Goal: Task Accomplishment & Management: Manage account settings

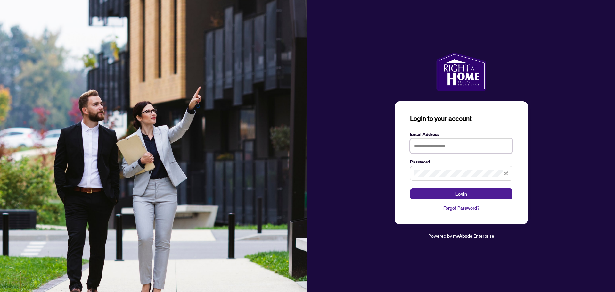
click at [428, 146] on input "text" at bounding box center [461, 145] width 103 height 15
type input "**********"
click at [410, 188] on button "Login" at bounding box center [461, 193] width 103 height 11
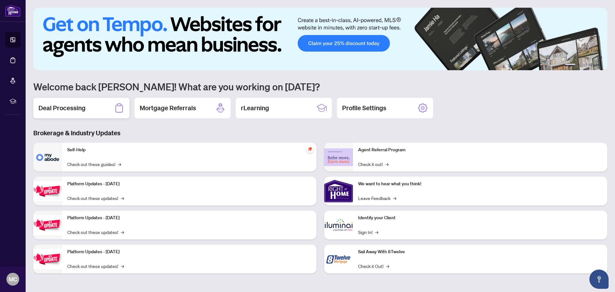
click at [86, 102] on div "Deal Processing" at bounding box center [81, 108] width 96 height 21
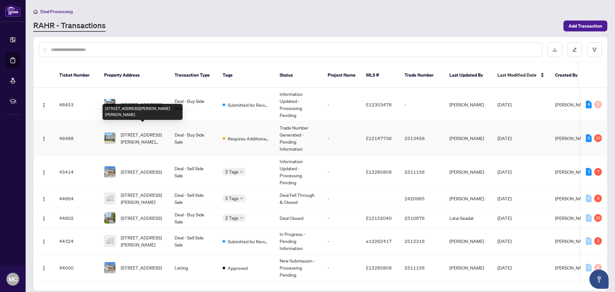
click at [162, 134] on span "[STREET_ADDRESS][PERSON_NAME][PERSON_NAME]" at bounding box center [143, 138] width 44 height 14
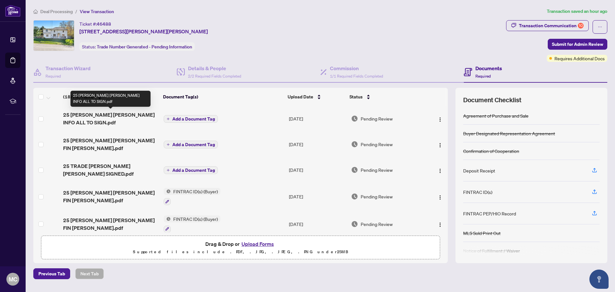
click at [126, 113] on span "25 [PERSON_NAME] [PERSON_NAME] INFO ALL TO SIGN.pdf" at bounding box center [110, 118] width 95 height 15
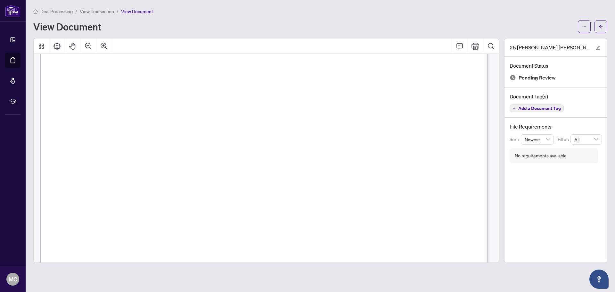
scroll to position [7192, 0]
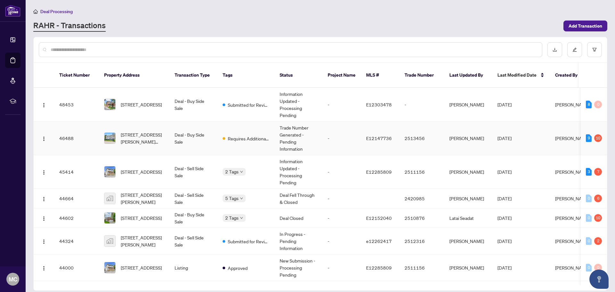
click at [152, 122] on td "[STREET_ADDRESS][PERSON_NAME][PERSON_NAME]" at bounding box center [134, 138] width 71 height 34
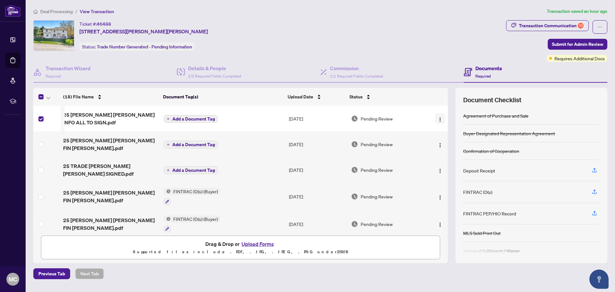
click at [438, 118] on img "button" at bounding box center [440, 119] width 5 height 5
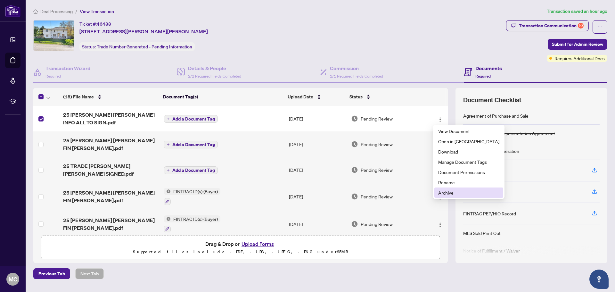
click at [453, 191] on span "Archive" at bounding box center [468, 192] width 61 height 7
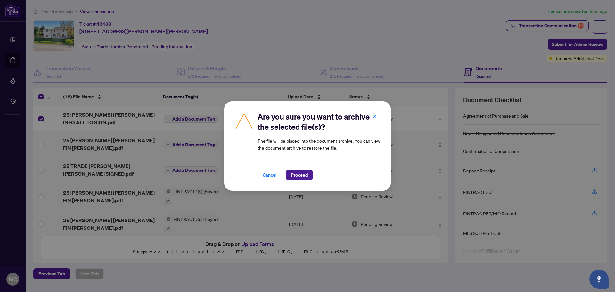
click at [39, 98] on div "Are you sure you want to archive the selected file(s)? The file will be placed …" at bounding box center [307, 146] width 615 height 292
click at [42, 94] on div "Are you sure you want to archive the selected file(s)? The file will be placed …" at bounding box center [307, 146] width 615 height 292
click at [298, 175] on span "Proceed" at bounding box center [299, 175] width 17 height 10
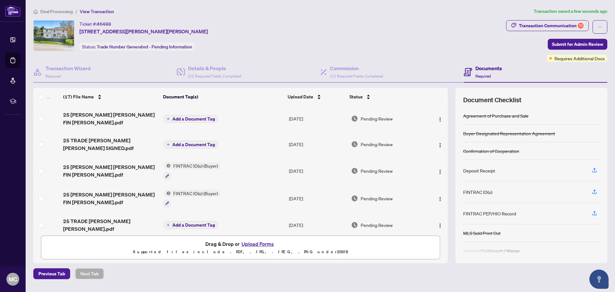
click at [258, 245] on button "Upload Forms" at bounding box center [258, 244] width 36 height 8
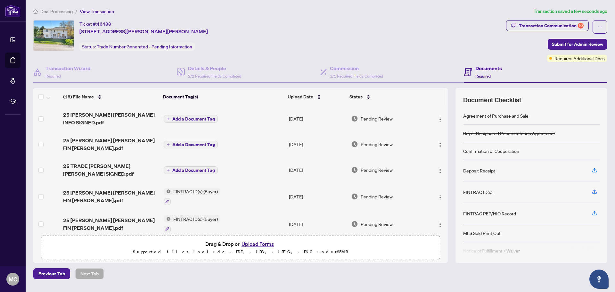
click at [185, 117] on span "Add a Document Tag" at bounding box center [193, 119] width 43 height 4
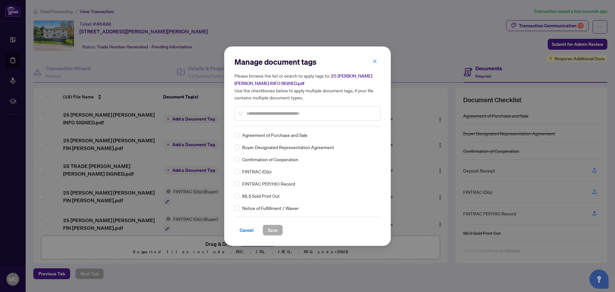
click at [257, 110] on input "text" at bounding box center [310, 113] width 129 height 7
type input "****"
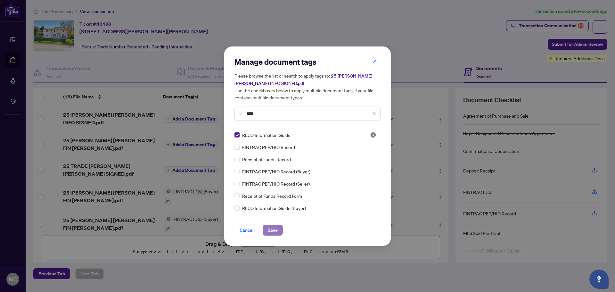
click at [276, 228] on span "Save" at bounding box center [273, 230] width 10 height 10
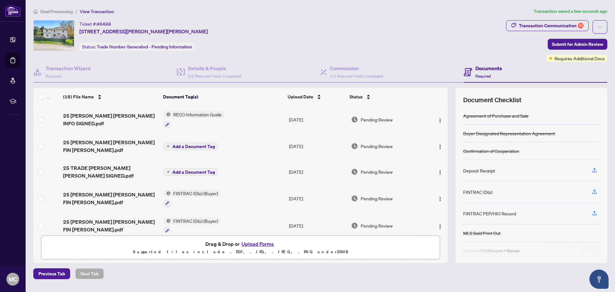
click at [254, 243] on button "Upload Forms" at bounding box center [258, 244] width 36 height 8
click at [256, 244] on button "Upload Forms" at bounding box center [258, 244] width 36 height 8
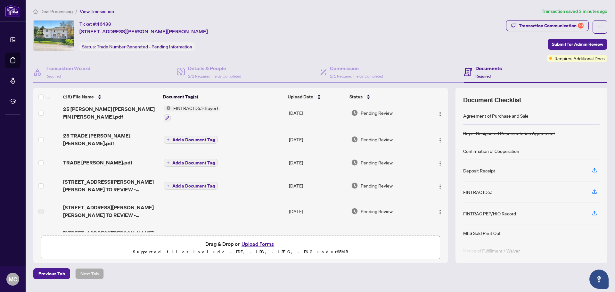
scroll to position [128, 0]
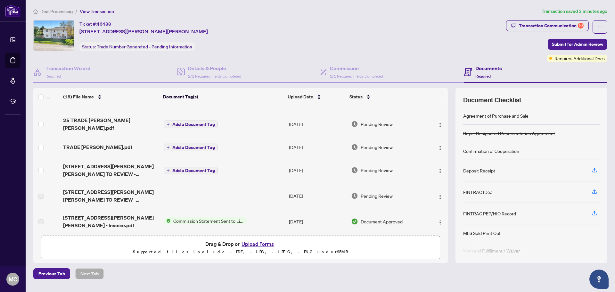
click at [262, 243] on button "Upload Forms" at bounding box center [258, 244] width 36 height 8
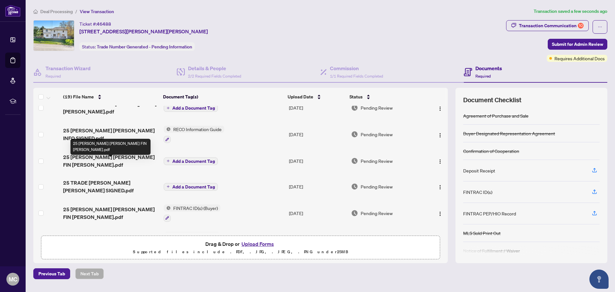
scroll to position [0, 0]
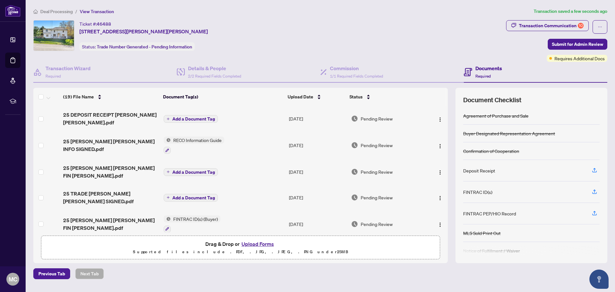
click at [198, 117] on span "Add a Document Tag" at bounding box center [193, 119] width 43 height 4
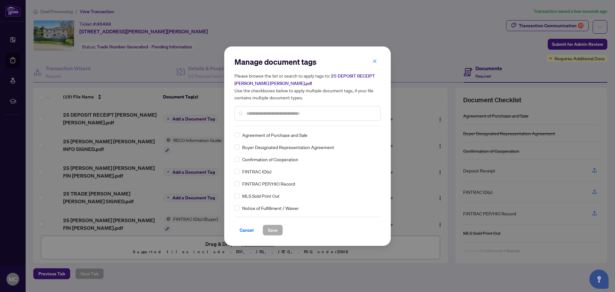
click at [256, 108] on div at bounding box center [308, 113] width 146 height 15
click at [255, 113] on input "text" at bounding box center [310, 113] width 129 height 7
type input "*******"
click at [275, 232] on span "Save" at bounding box center [273, 230] width 10 height 10
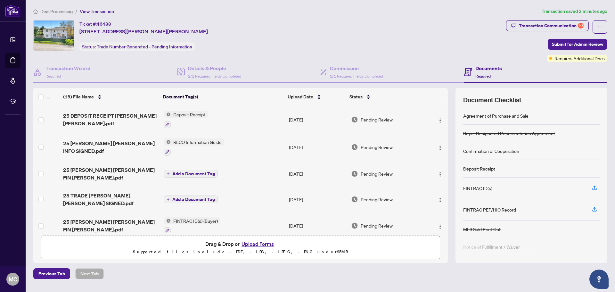
click at [246, 243] on button "Upload Forms" at bounding box center [258, 244] width 36 height 8
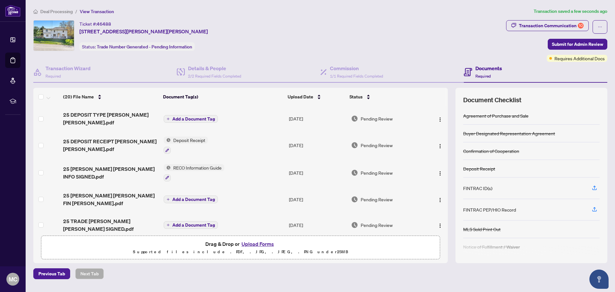
click at [188, 117] on span "Add a Document Tag" at bounding box center [193, 119] width 43 height 4
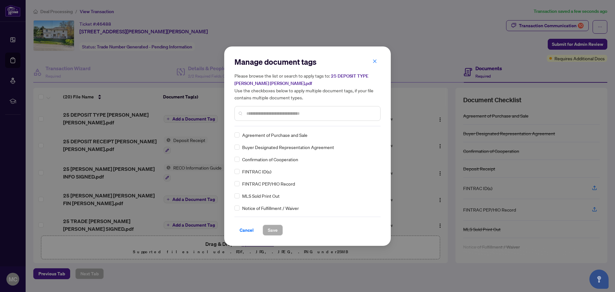
click at [268, 113] on input "text" at bounding box center [310, 113] width 129 height 7
type input "*******"
click at [276, 229] on span "Save" at bounding box center [273, 230] width 10 height 10
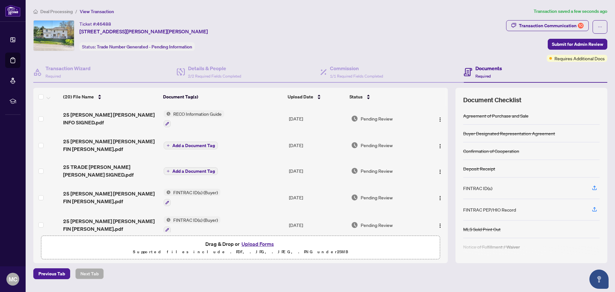
scroll to position [64, 0]
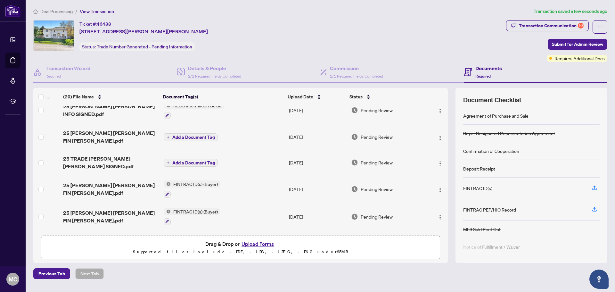
click at [169, 137] on icon "plus" at bounding box center [168, 137] width 3 height 3
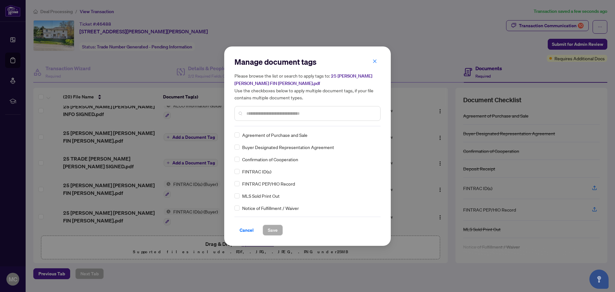
click at [268, 115] on input "text" at bounding box center [310, 113] width 129 height 7
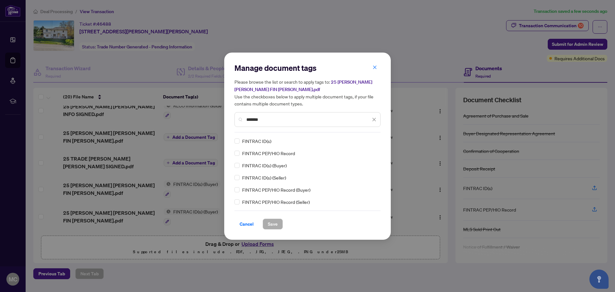
type input "*******"
click at [280, 221] on button "Save" at bounding box center [273, 224] width 20 height 11
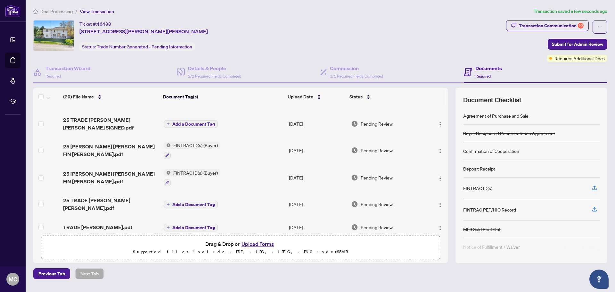
scroll to position [96, 0]
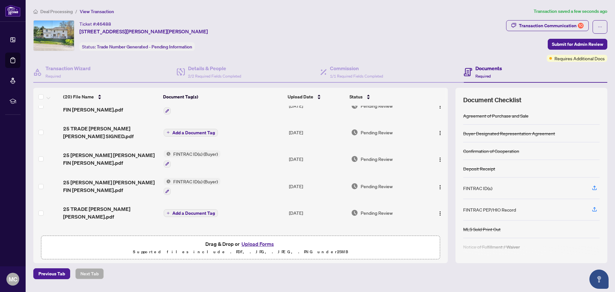
click at [258, 243] on button "Upload Forms" at bounding box center [258, 244] width 36 height 8
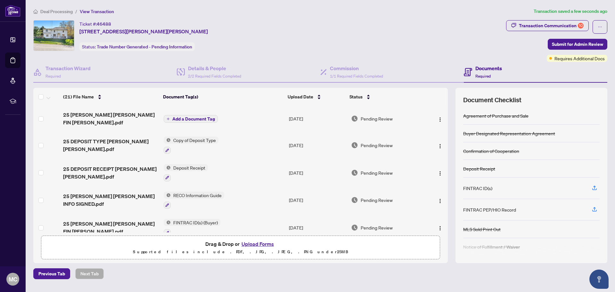
scroll to position [64, 0]
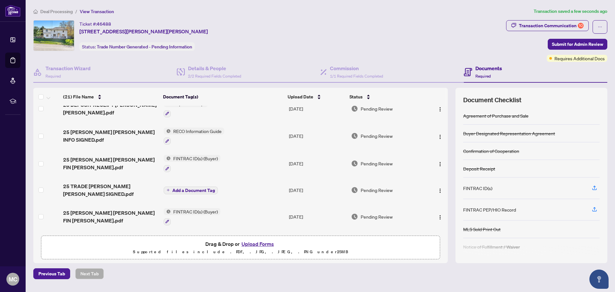
click at [187, 158] on span "FINTRAC ID(s) (Buyer)" at bounding box center [196, 158] width 50 height 7
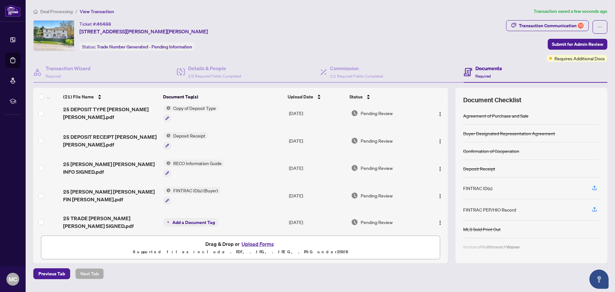
scroll to position [0, 0]
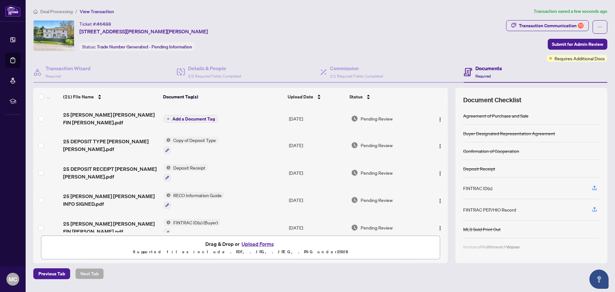
click at [184, 119] on span "Add a Document Tag" at bounding box center [193, 119] width 43 height 4
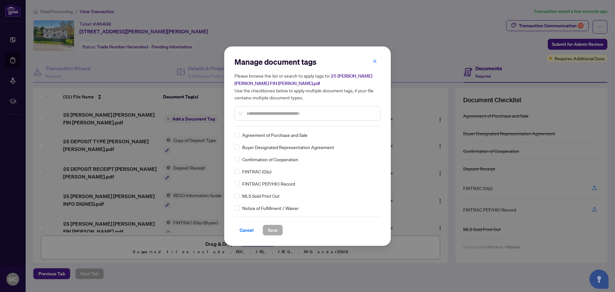
click at [264, 113] on input "text" at bounding box center [310, 113] width 129 height 7
type input "*"
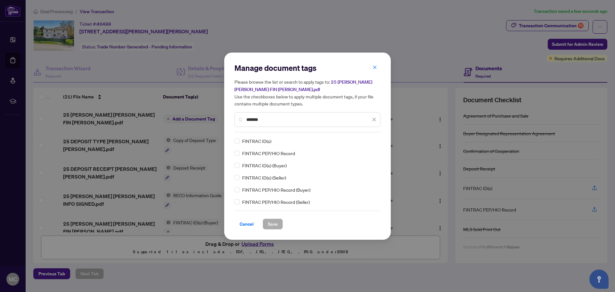
type input "*******"
click at [277, 223] on span "Save" at bounding box center [273, 224] width 10 height 10
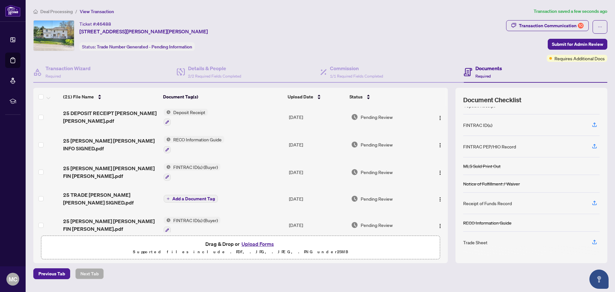
scroll to position [64, 0]
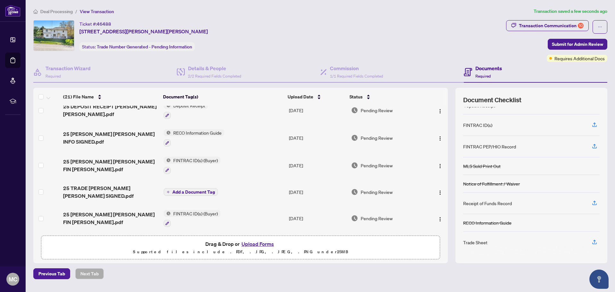
click at [169, 190] on icon "plus" at bounding box center [168, 191] width 3 height 3
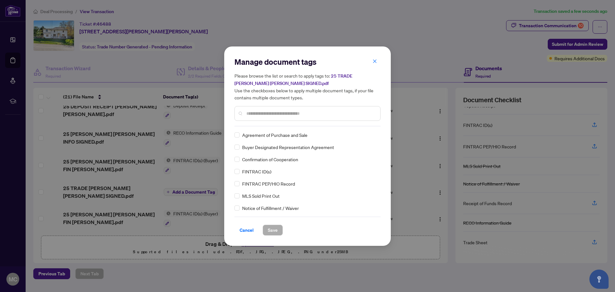
click at [253, 114] on input "text" at bounding box center [310, 113] width 129 height 7
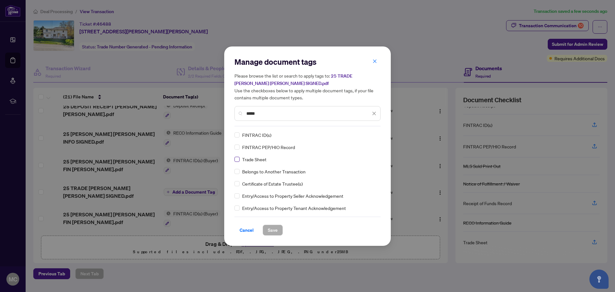
type input "*****"
click at [238, 162] on label at bounding box center [237, 159] width 5 height 7
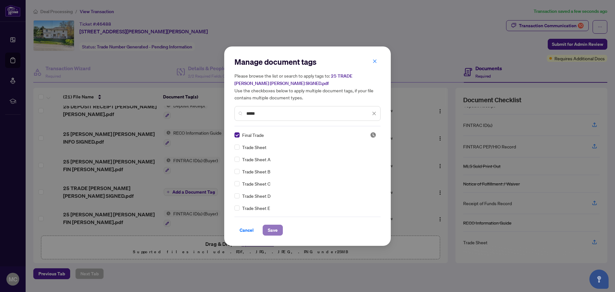
click at [274, 228] on span "Save" at bounding box center [273, 230] width 10 height 10
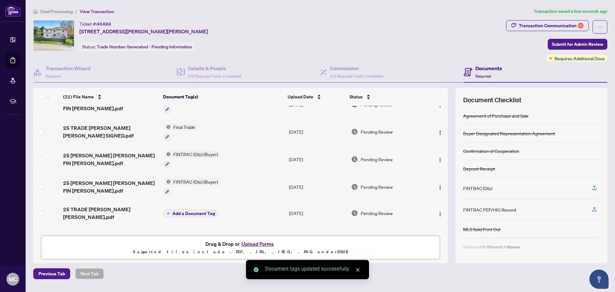
scroll to position [128, 0]
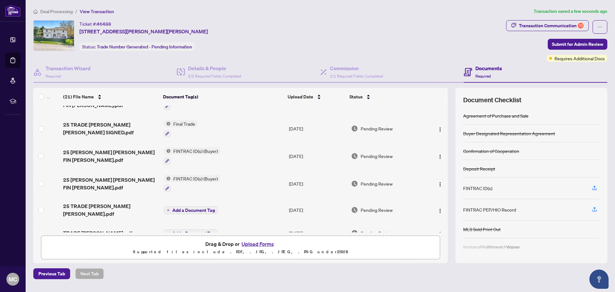
click at [170, 206] on button "Add a Document Tag" at bounding box center [191, 210] width 54 height 8
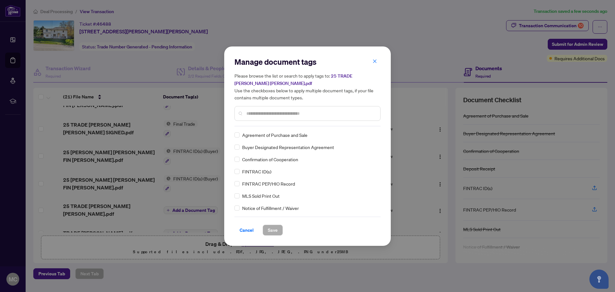
click at [258, 113] on input "text" at bounding box center [310, 113] width 129 height 7
type input "*****"
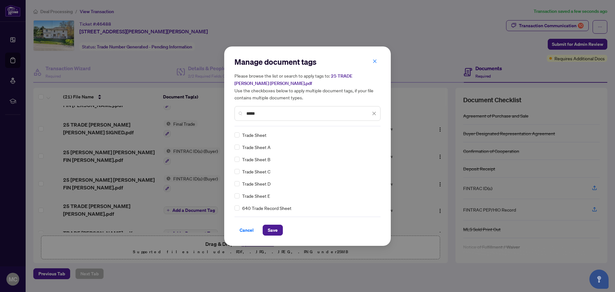
scroll to position [0, 0]
click at [276, 229] on span "Save" at bounding box center [273, 230] width 10 height 10
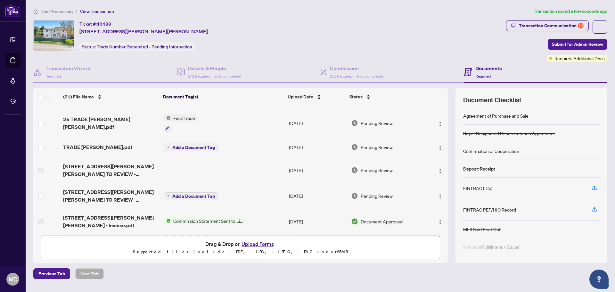
scroll to position [224, 0]
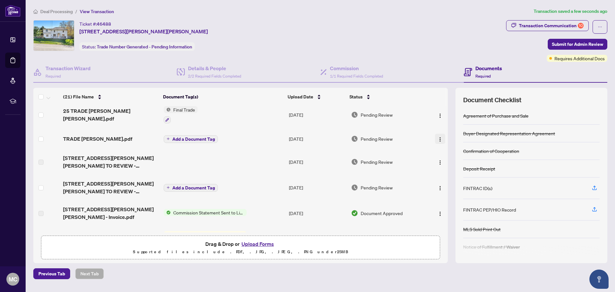
click at [438, 139] on img "button" at bounding box center [440, 139] width 5 height 5
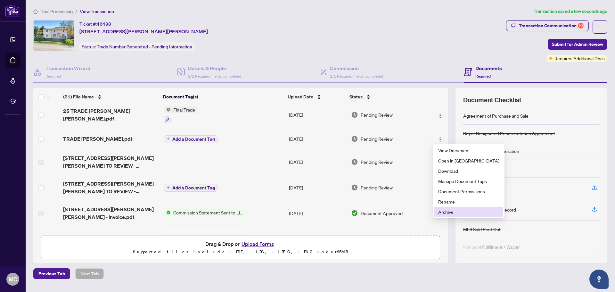
click at [451, 212] on span "Archive" at bounding box center [468, 211] width 61 height 7
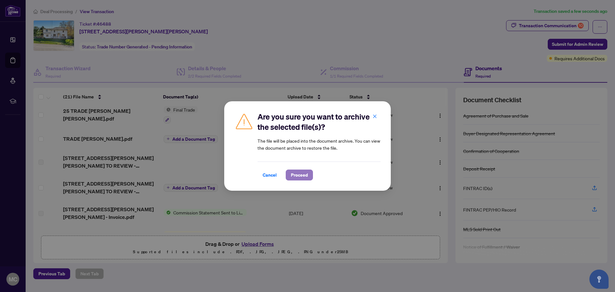
click at [295, 175] on span "Proceed" at bounding box center [299, 175] width 17 height 10
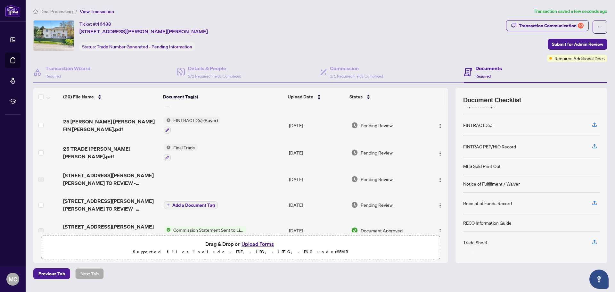
scroll to position [192, 0]
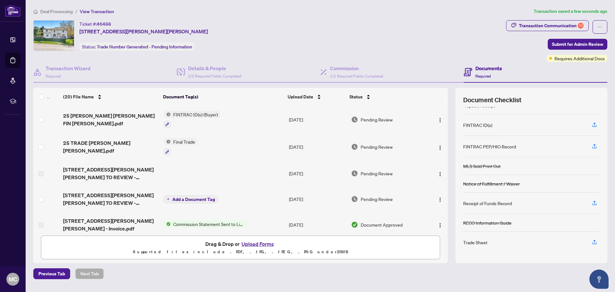
click at [169, 199] on icon "plus" at bounding box center [168, 198] width 3 height 3
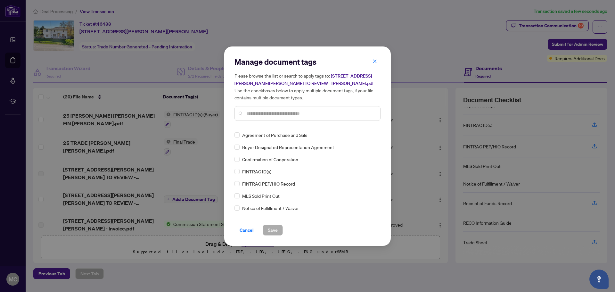
click at [250, 116] on input "text" at bounding box center [310, 113] width 129 height 7
type input "*****"
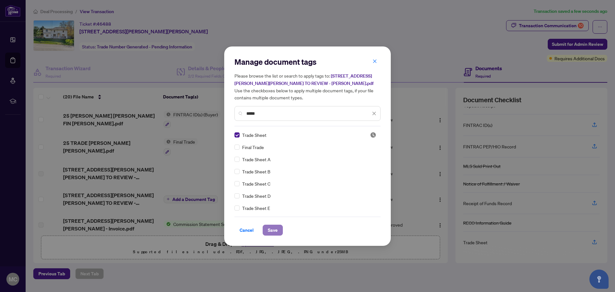
click at [274, 229] on span "Save" at bounding box center [273, 230] width 10 height 10
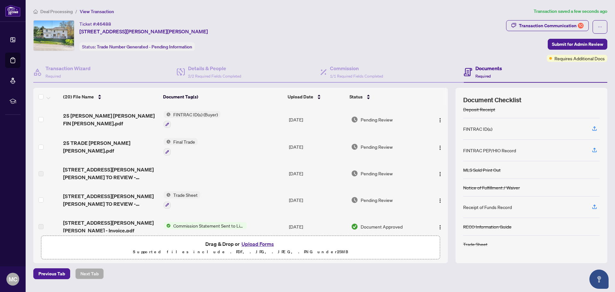
scroll to position [0, 0]
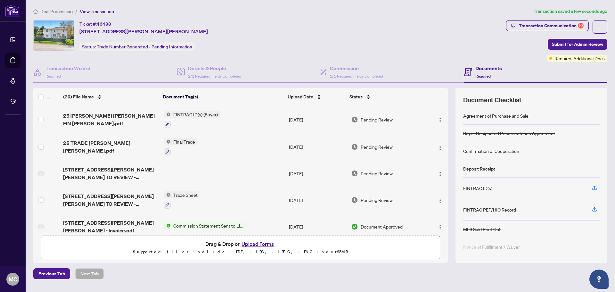
click at [478, 189] on div "FINTRAC ID(s)" at bounding box center [477, 188] width 29 height 7
click at [596, 187] on icon "button" at bounding box center [595, 188] width 6 height 6
